Goal: Task Accomplishment & Management: Manage account settings

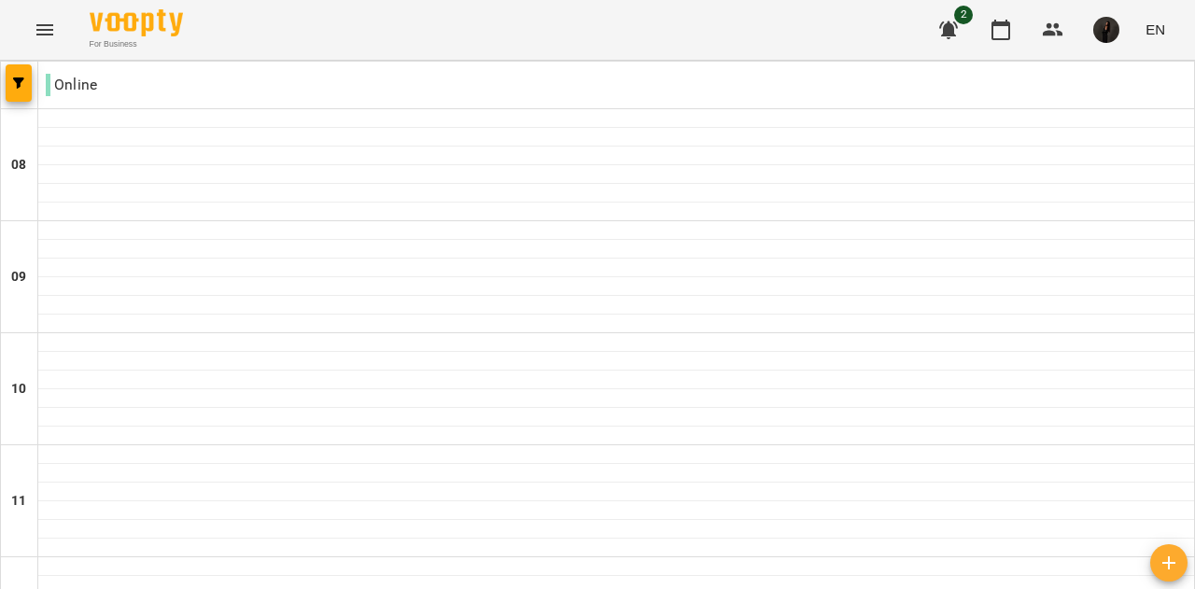
scroll to position [948, 0]
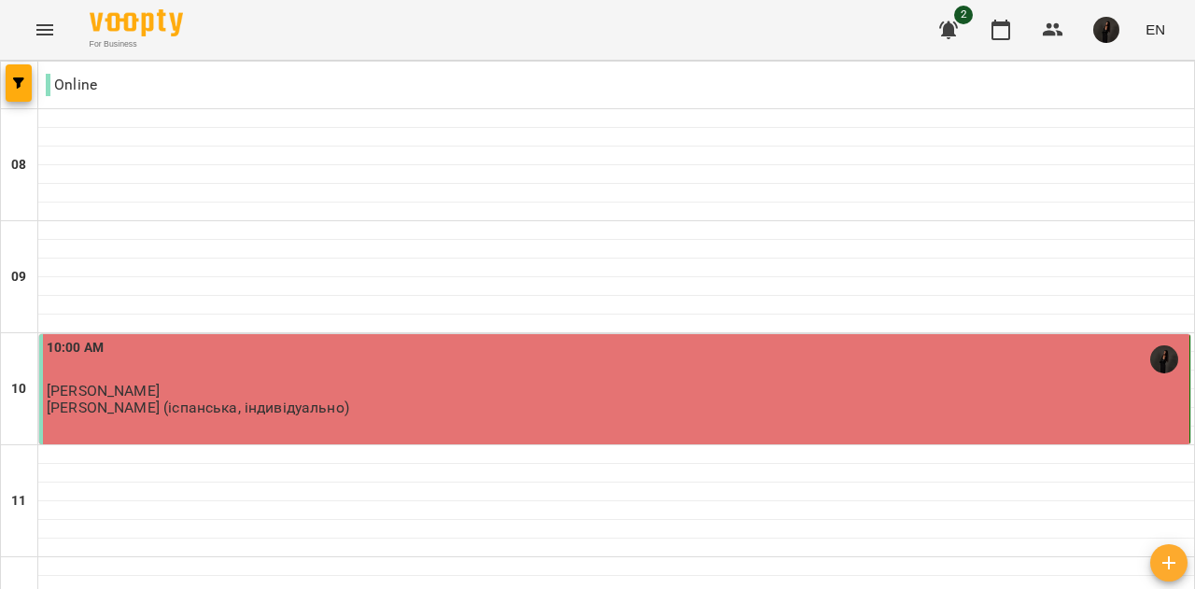
scroll to position [544, 0]
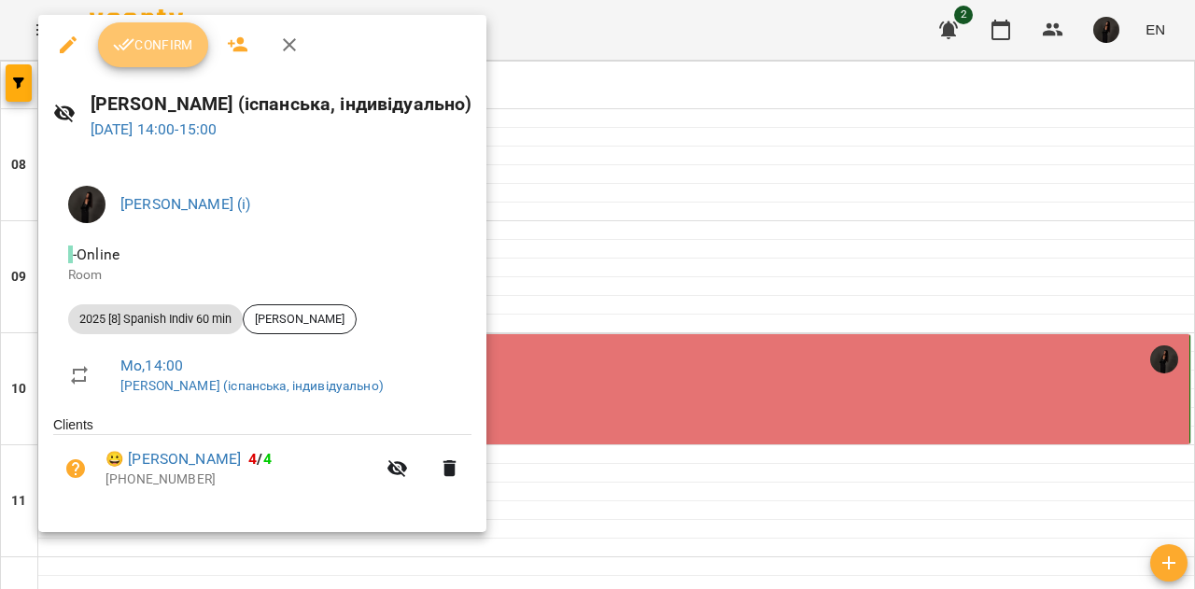
click at [146, 44] on span "Confirm" at bounding box center [153, 45] width 80 height 22
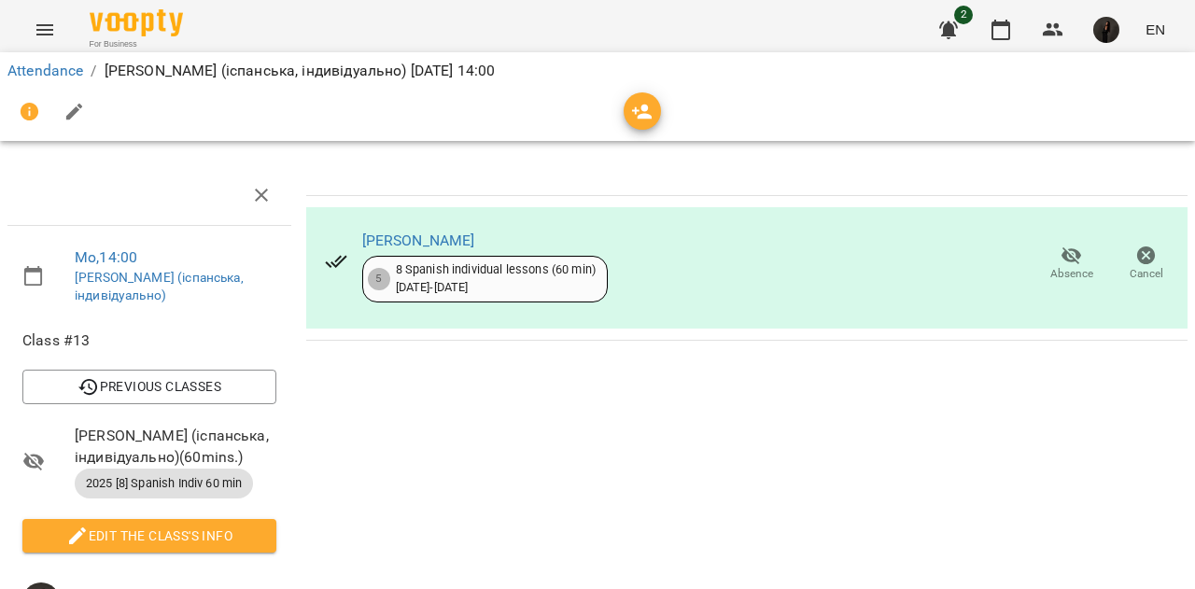
click at [90, 36] on div "For Business" at bounding box center [136, 29] width 93 height 41
click at [129, 21] on img at bounding box center [136, 22] width 93 height 27
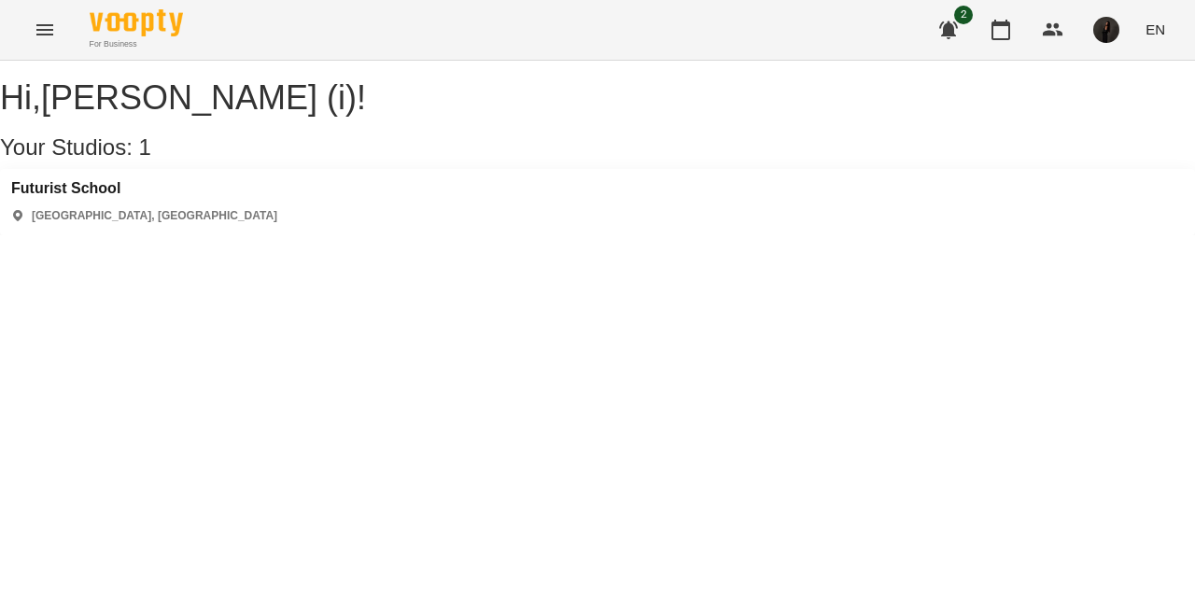
click at [289, 213] on div "[GEOGRAPHIC_DATA] [GEOGRAPHIC_DATA], [GEOGRAPHIC_DATA]" at bounding box center [597, 202] width 1195 height 66
click at [118, 197] on h3 "Futurist School" at bounding box center [144, 188] width 266 height 17
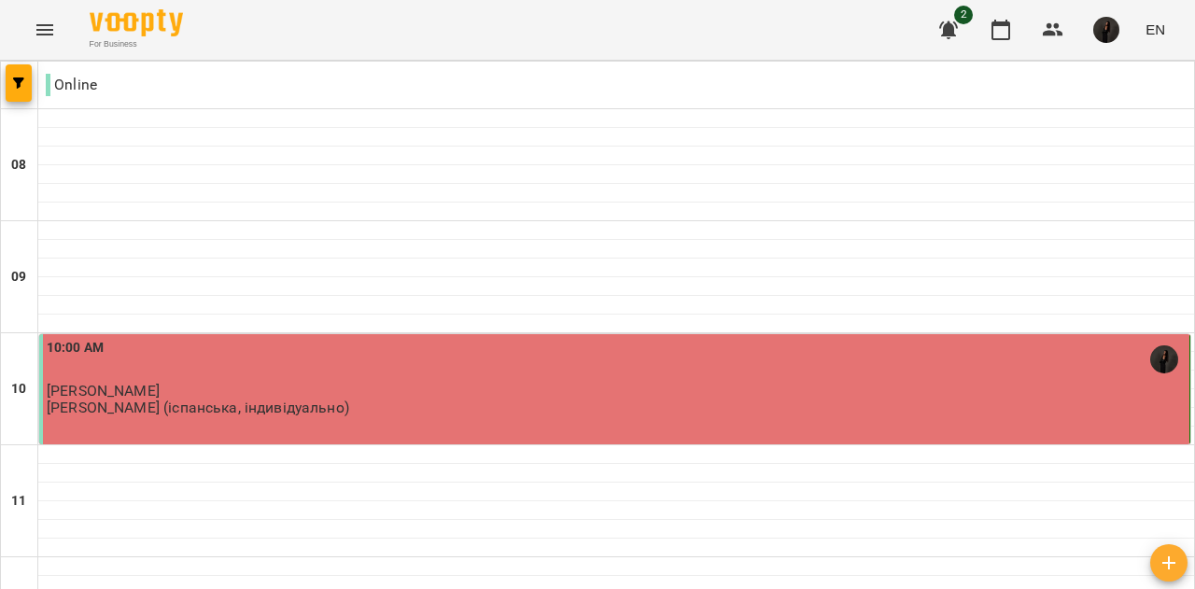
scroll to position [621, 0]
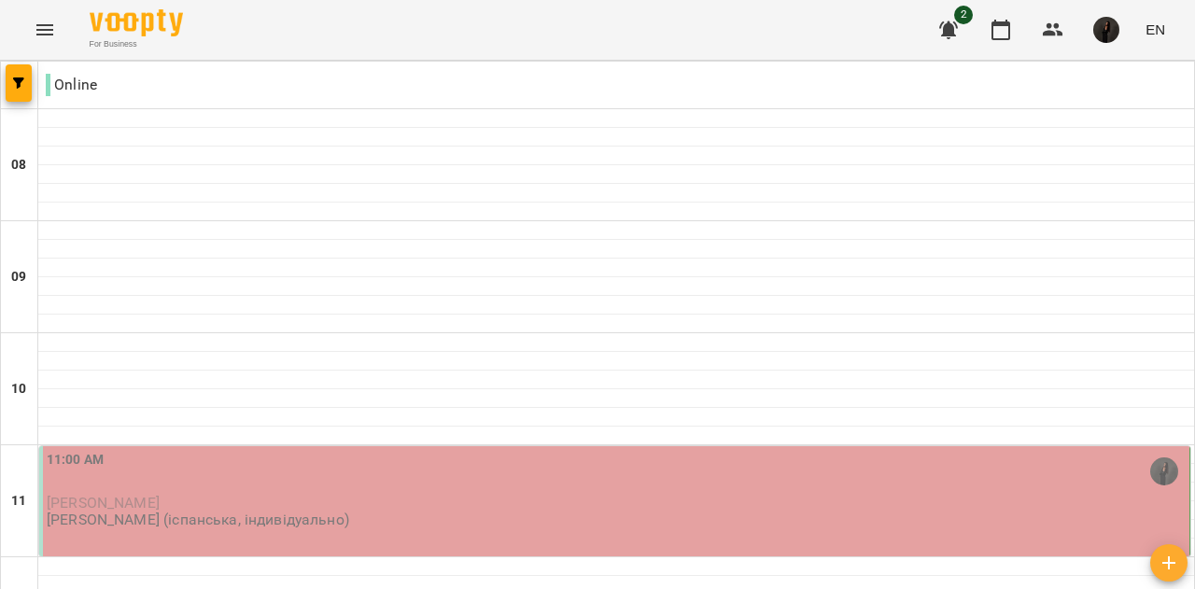
scroll to position [213, 0]
